Goal: Information Seeking & Learning: Find contact information

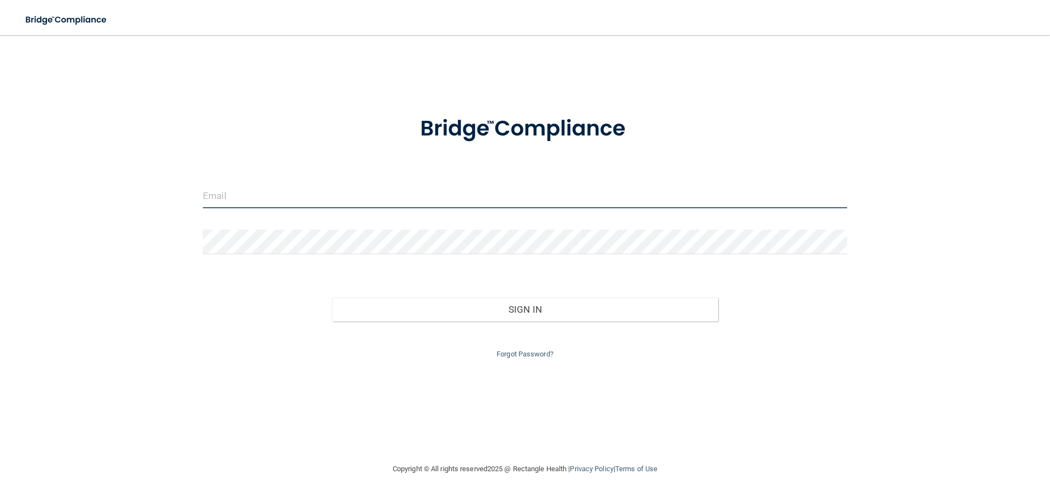
type input "[EMAIL_ADDRESS][DOMAIN_NAME]"
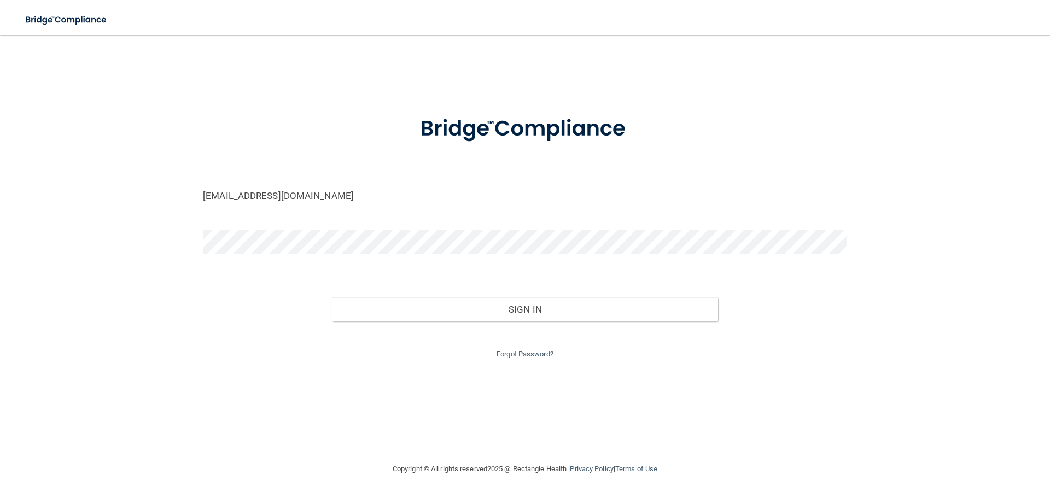
click at [368, 294] on div "Sign In" at bounding box center [525, 299] width 660 height 46
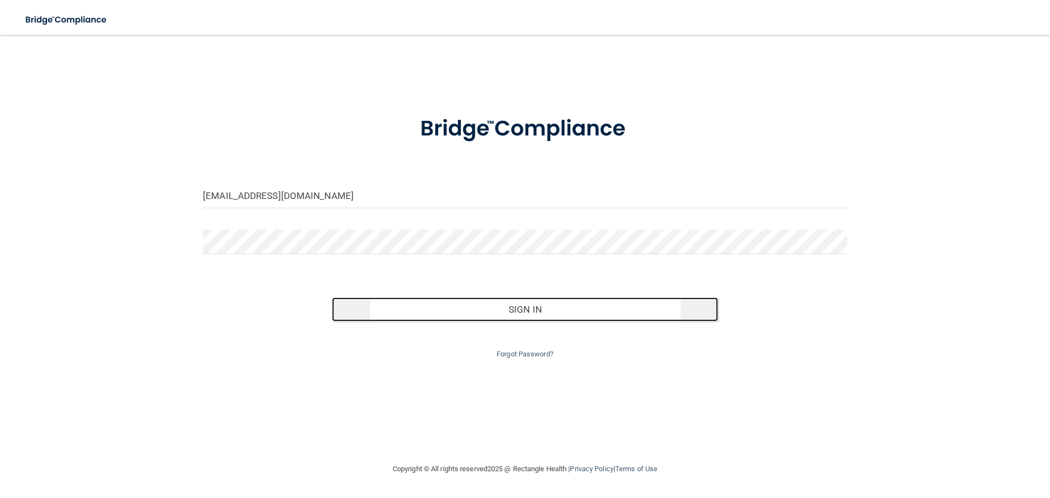
click at [351, 311] on button "Sign In" at bounding box center [525, 309] width 386 height 24
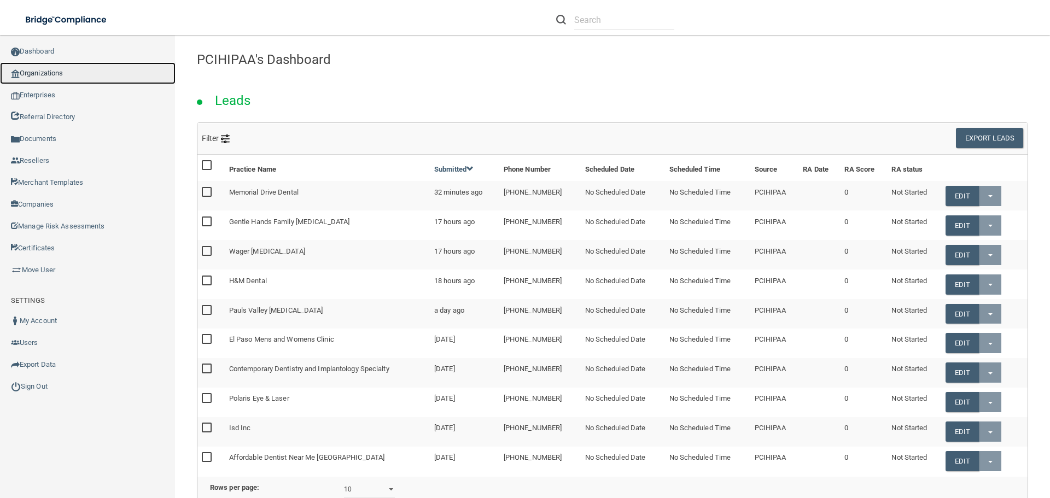
click at [36, 71] on link "Organizations" at bounding box center [87, 73] width 175 height 22
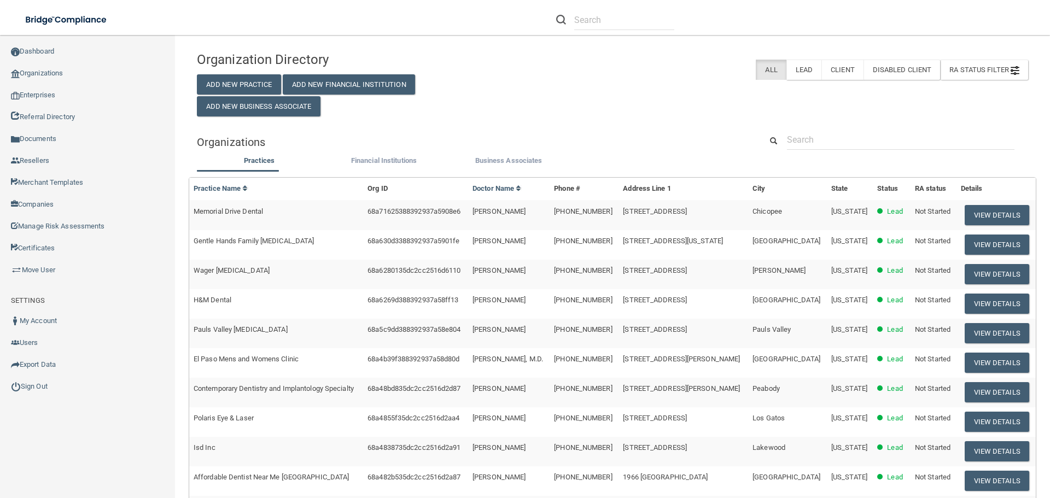
click at [843, 127] on div "Organization Directory Add New Practice Add New Financial Institution Add New B…" at bounding box center [612, 361] width 831 height 631
click at [823, 135] on input "text" at bounding box center [900, 140] width 227 height 20
click at [823, 142] on input "text" at bounding box center [900, 140] width 227 height 20
paste input "Valley Brook Family Dental LLC"
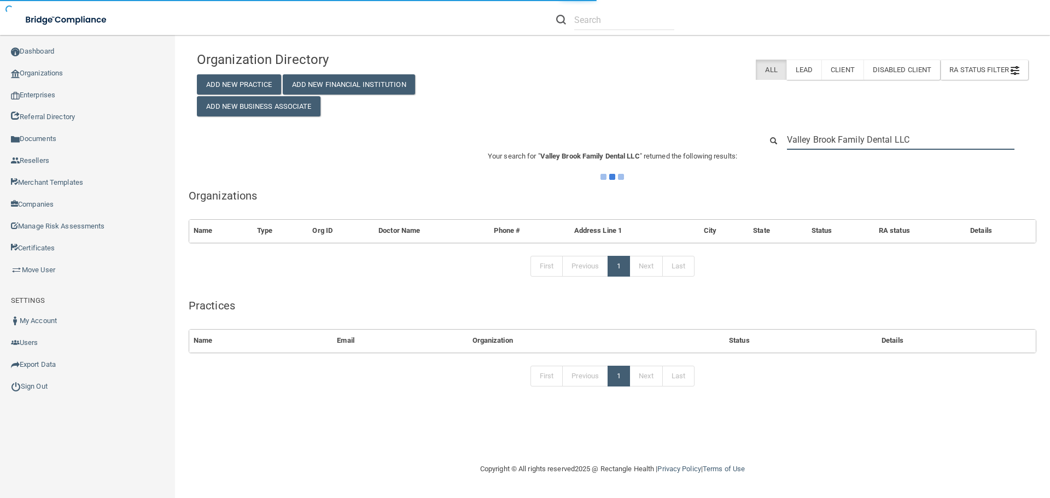
type input "Valley Brook Family Dental LLC"
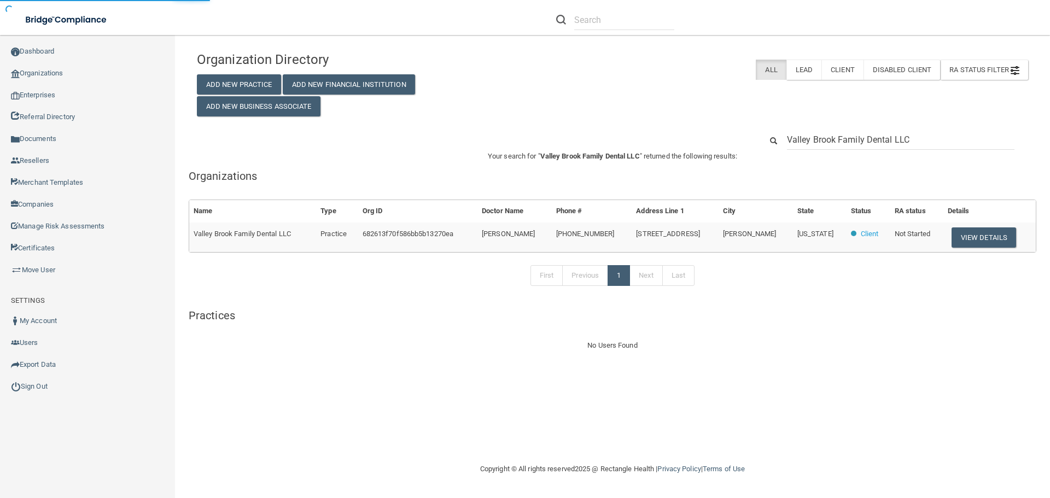
click at [990, 236] on button "View Details" at bounding box center [983, 237] width 65 height 20
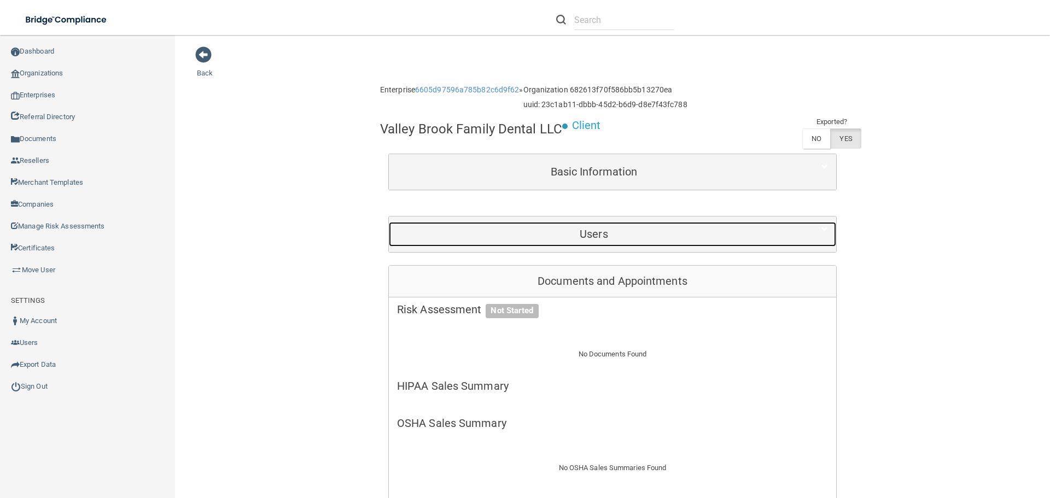
drag, startPoint x: 536, startPoint y: 235, endPoint x: 531, endPoint y: 260, distance: 25.6
click at [536, 235] on h5 "Users" at bounding box center [594, 234] width 394 height 12
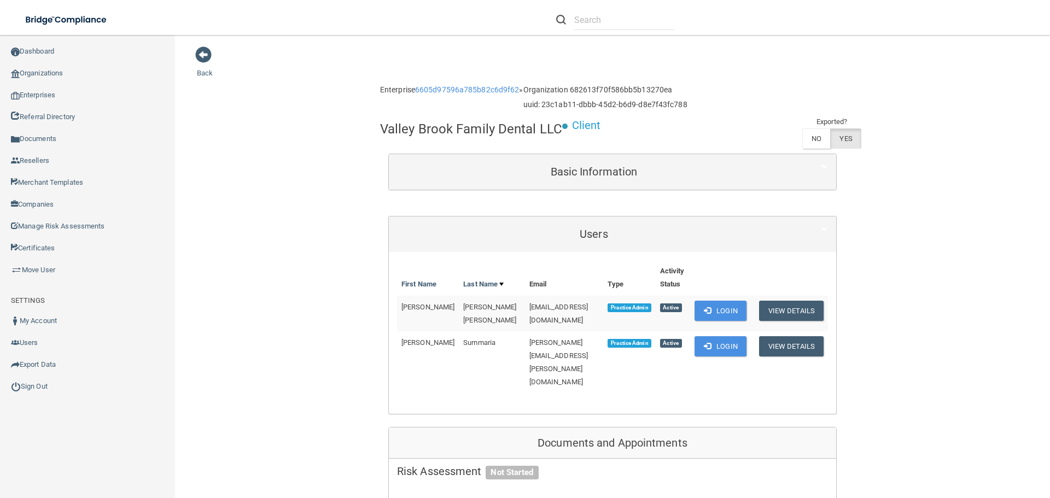
click at [529, 343] on span "[PERSON_NAME][EMAIL_ADDRESS][PERSON_NAME][DOMAIN_NAME]" at bounding box center [558, 362] width 59 height 48
copy td "[PERSON_NAME][EMAIL_ADDRESS][PERSON_NAME][DOMAIN_NAME]"
click at [437, 365] on div "First Name Last Name Email Type Activity Status [PERSON_NAME] [EMAIL_ADDRESS][D…" at bounding box center [612, 332] width 431 height 145
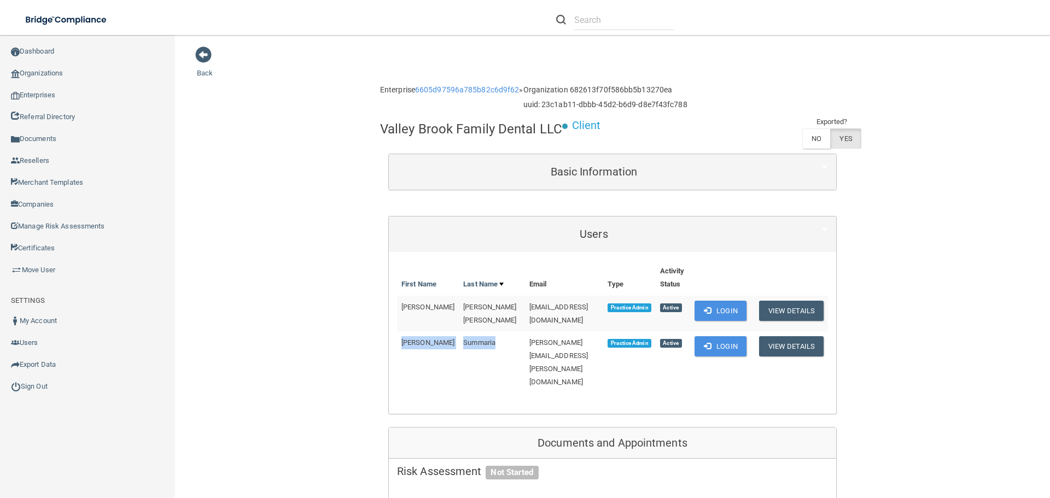
drag, startPoint x: 401, startPoint y: 343, endPoint x: 467, endPoint y: 343, distance: 65.6
click at [467, 343] on tr "[PERSON_NAME] [PERSON_NAME][EMAIL_ADDRESS][PERSON_NAME][DOMAIN_NAME] Practice A…" at bounding box center [612, 361] width 431 height 61
copy tr "[PERSON_NAME]"
